Goal: Check status: Check status

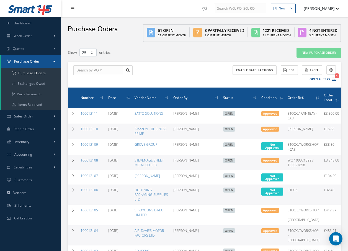
select select "25"
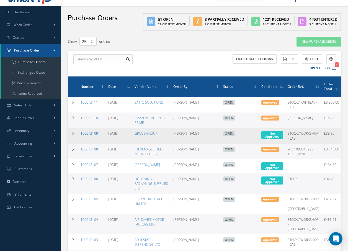
click at [90, 136] on link "100012109" at bounding box center [89, 133] width 17 height 5
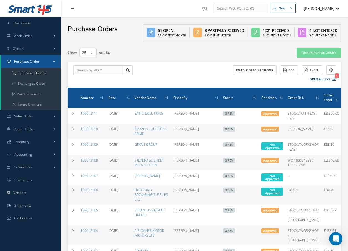
select select "25"
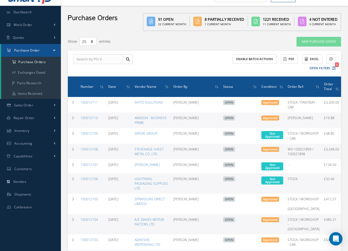
click at [154, 44] on div "Show 10 25 50 100 entries" at bounding box center [146, 42] width 164 height 10
